Goal: Task Accomplishment & Management: Complete application form

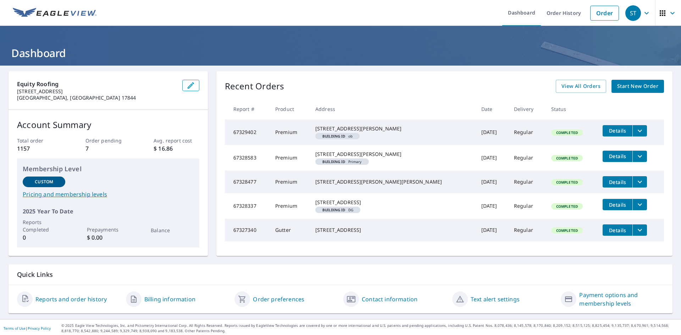
click at [632, 89] on span "Start New Order" at bounding box center [637, 86] width 41 height 9
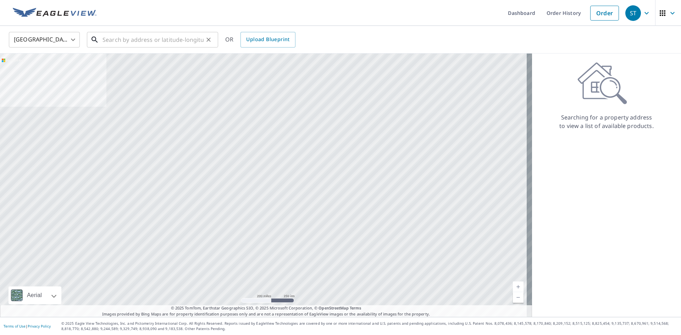
click at [174, 44] on input "text" at bounding box center [153, 40] width 101 height 20
paste input "[STREET_ADDRESS]"
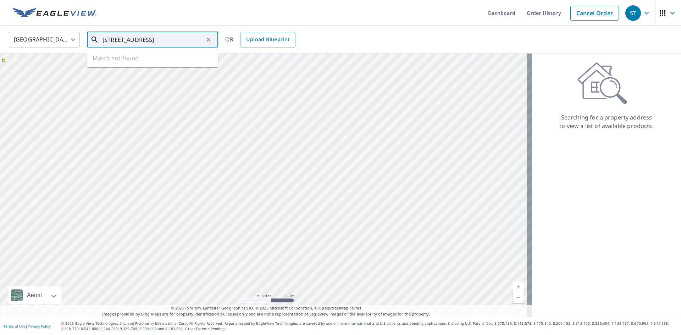
scroll to position [0, 10]
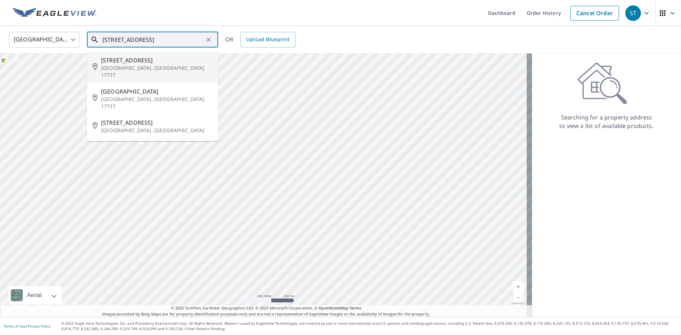
click at [164, 61] on span "[STREET_ADDRESS]" at bounding box center [156, 60] width 111 height 9
type input "[STREET_ADDRESS]"
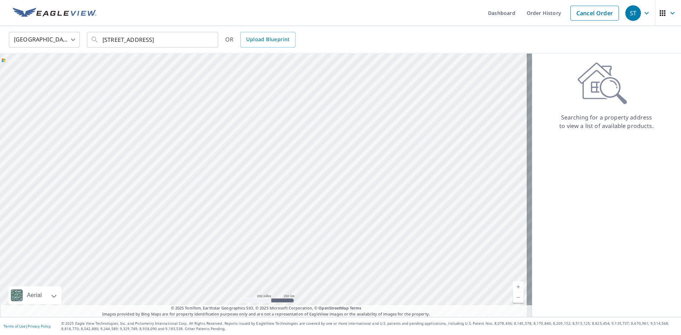
scroll to position [0, 0]
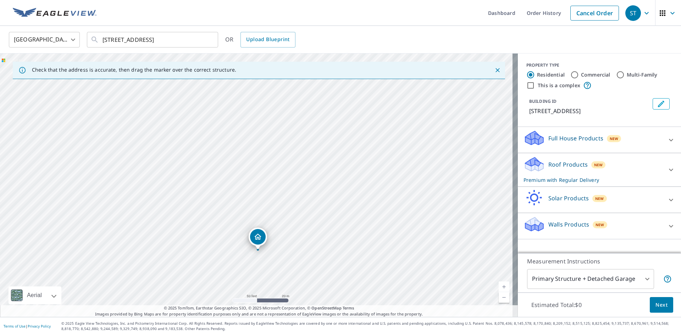
drag, startPoint x: 254, startPoint y: 147, endPoint x: 256, endPoint y: 212, distance: 65.7
click at [256, 212] on div "[STREET_ADDRESS]" at bounding box center [259, 186] width 518 height 264
click at [637, 283] on body "[GEOGRAPHIC_DATA] Dashboard Order History Cancel Order [GEOGRAPHIC_DATA] [GEOGR…" at bounding box center [340, 167] width 681 height 335
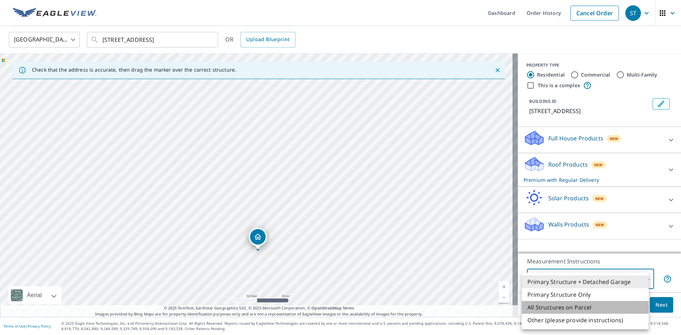
drag, startPoint x: 602, startPoint y: 305, endPoint x: 673, endPoint y: 294, distance: 71.4
click at [604, 305] on li "All Structures on Parcel" at bounding box center [585, 307] width 127 height 13
type input "3"
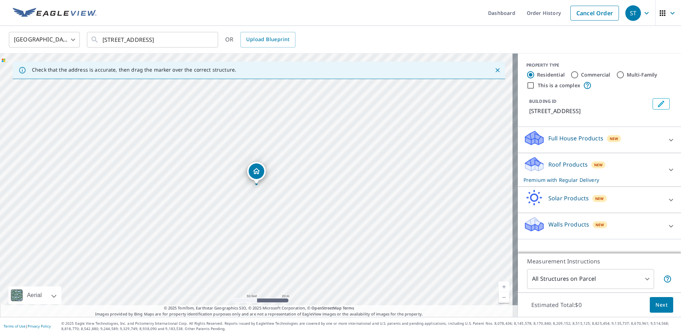
click at [666, 302] on button "Next" at bounding box center [661, 305] width 23 height 16
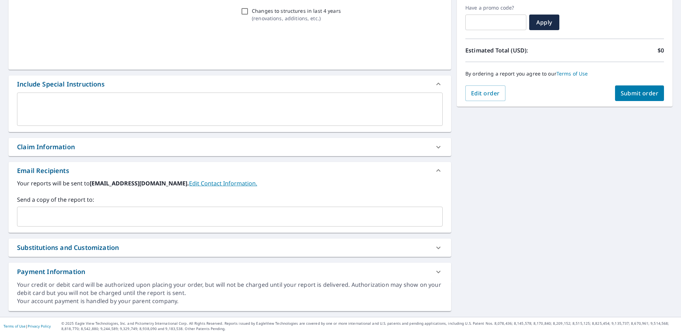
scroll to position [120, 0]
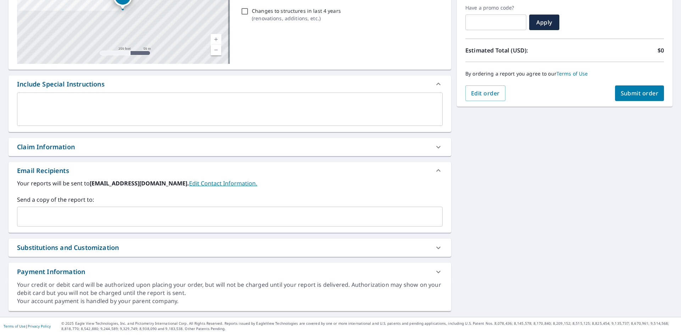
click at [105, 218] on input "text" at bounding box center [224, 216] width 409 height 13
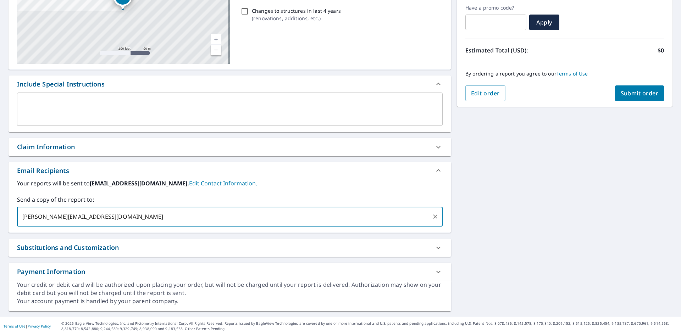
type input "[PERSON_NAME][EMAIL_ADDRESS][DOMAIN_NAME]"
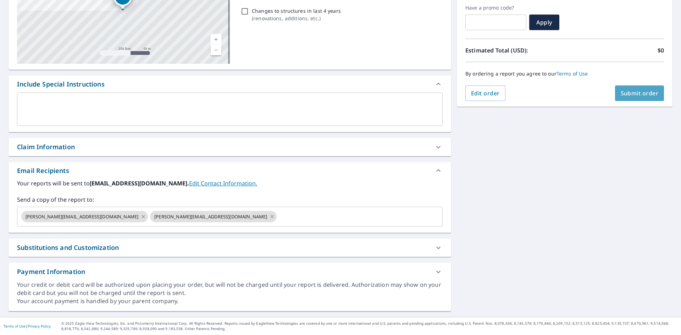
click at [634, 100] on button "Submit order" at bounding box center [639, 94] width 49 height 16
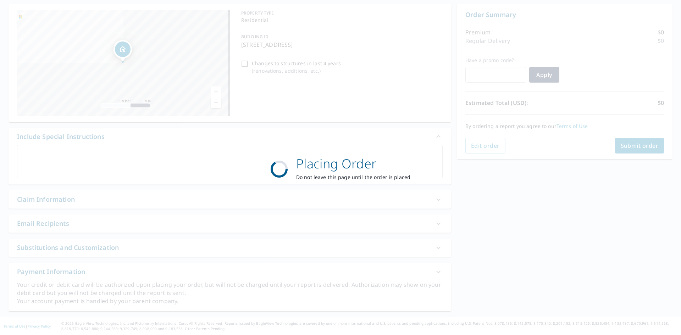
scroll to position [67, 0]
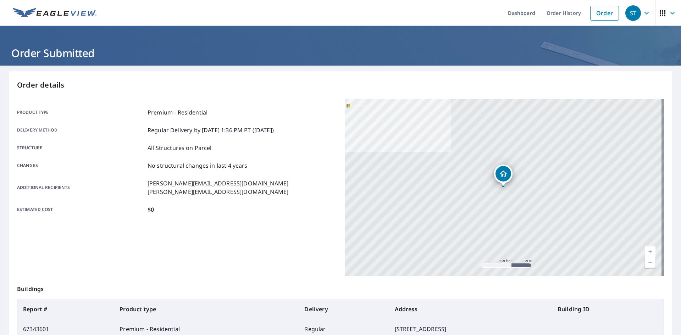
click at [87, 16] on img at bounding box center [55, 13] width 84 height 11
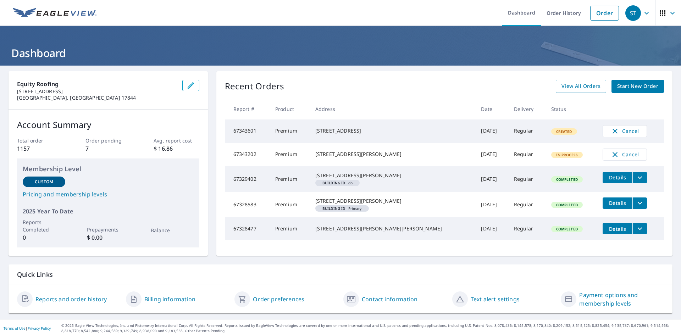
click at [72, 14] on img at bounding box center [55, 13] width 84 height 11
click at [643, 78] on div "Recent Orders View All Orders Start New Order Report # Product Address Date Del…" at bounding box center [444, 163] width 456 height 185
drag, startPoint x: 617, startPoint y: 93, endPoint x: 622, endPoint y: 88, distance: 7.3
click at [618, 93] on div "Recent Orders View All Orders Start New Order Report # Product Address Date Del…" at bounding box center [444, 163] width 456 height 185
click at [622, 88] on span "Start New Order" at bounding box center [637, 86] width 41 height 9
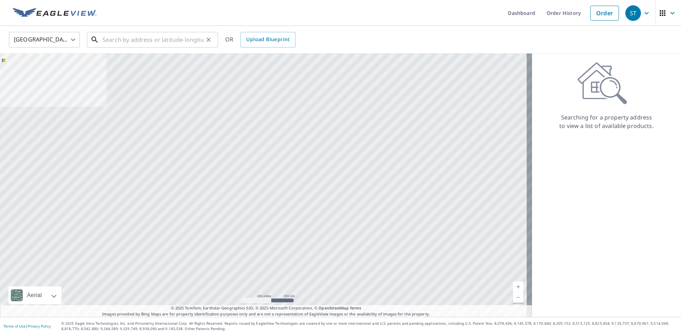
click at [130, 42] on input "text" at bounding box center [153, 40] width 101 height 20
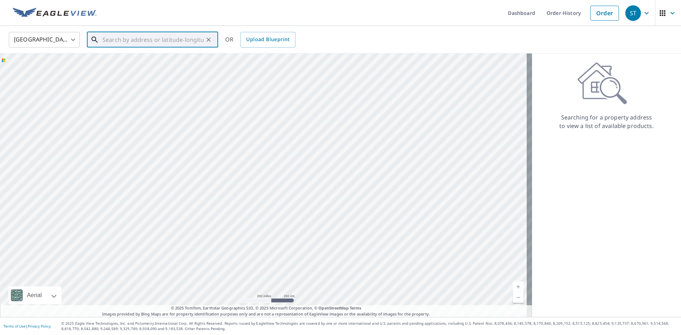
paste input "[STREET_ADDRESS]"
click at [121, 62] on span "[STREET_ADDRESS]" at bounding box center [156, 60] width 111 height 9
type input "[STREET_ADDRESS]"
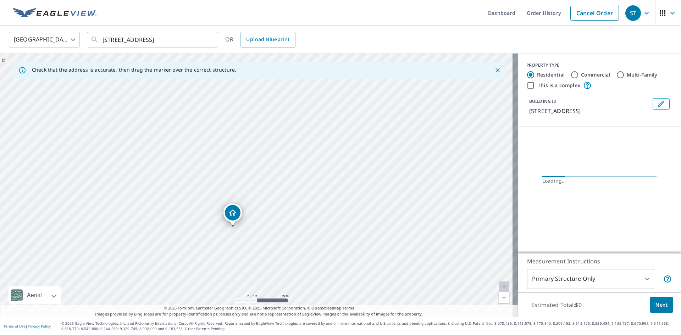
drag, startPoint x: 257, startPoint y: 215, endPoint x: 267, endPoint y: 196, distance: 21.3
click at [267, 196] on div "[STREET_ADDRESS]" at bounding box center [259, 186] width 518 height 264
click at [620, 283] on body "[GEOGRAPHIC_DATA] Dashboard Order History Cancel Order [GEOGRAPHIC_DATA] [GEOGR…" at bounding box center [340, 167] width 681 height 335
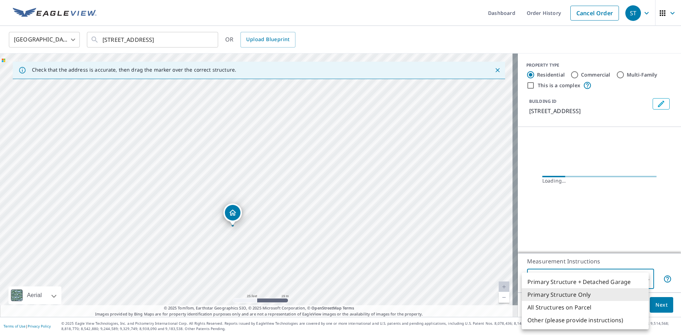
click at [615, 306] on li "All Structures on Parcel" at bounding box center [585, 307] width 127 height 13
type input "3"
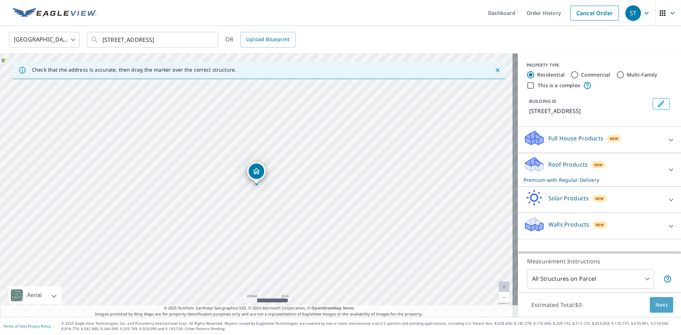
click at [656, 304] on span "Next" at bounding box center [662, 305] width 12 height 9
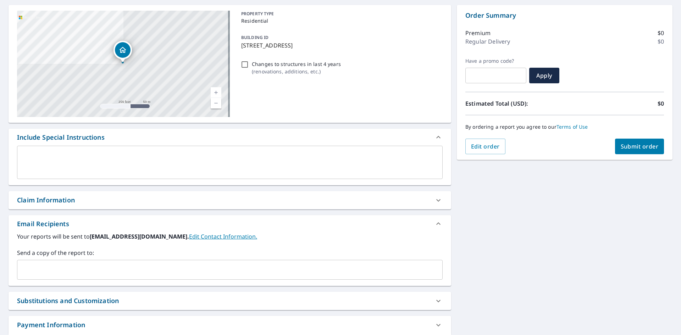
scroll to position [120, 0]
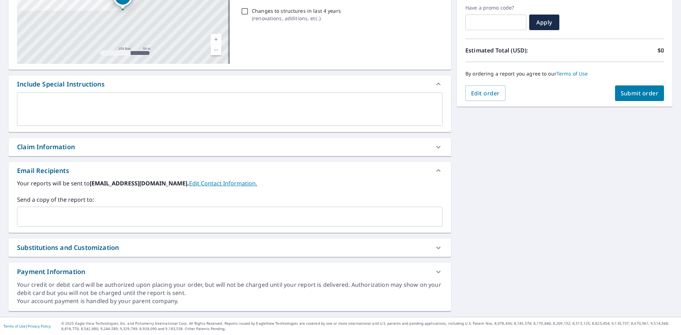
click at [194, 218] on input "text" at bounding box center [224, 216] width 409 height 13
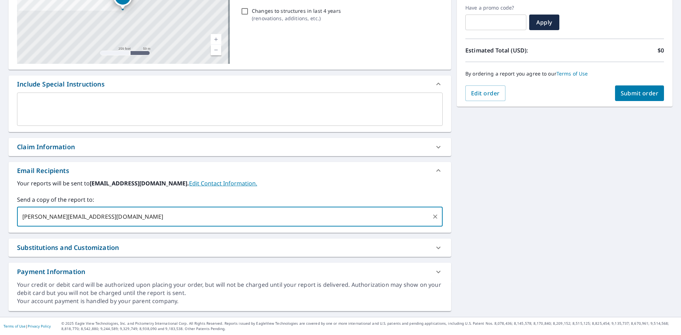
type input "[PERSON_NAME][EMAIL_ADDRESS][DOMAIN_NAME]"
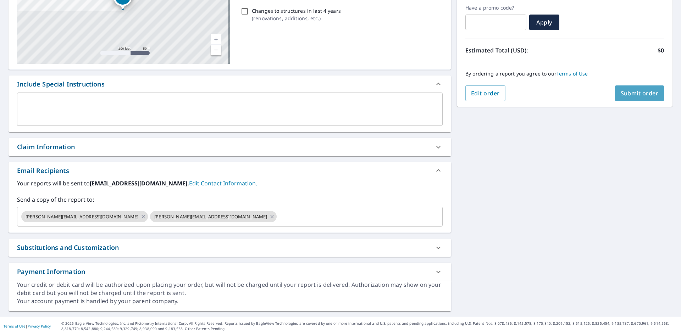
click at [645, 93] on span "Submit order" at bounding box center [640, 93] width 38 height 8
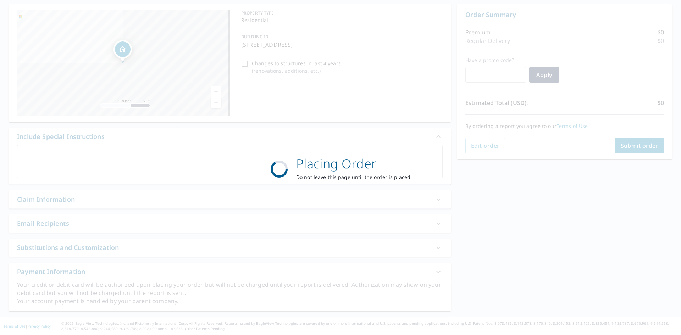
scroll to position [67, 0]
